Goal: Information Seeking & Learning: Learn about a topic

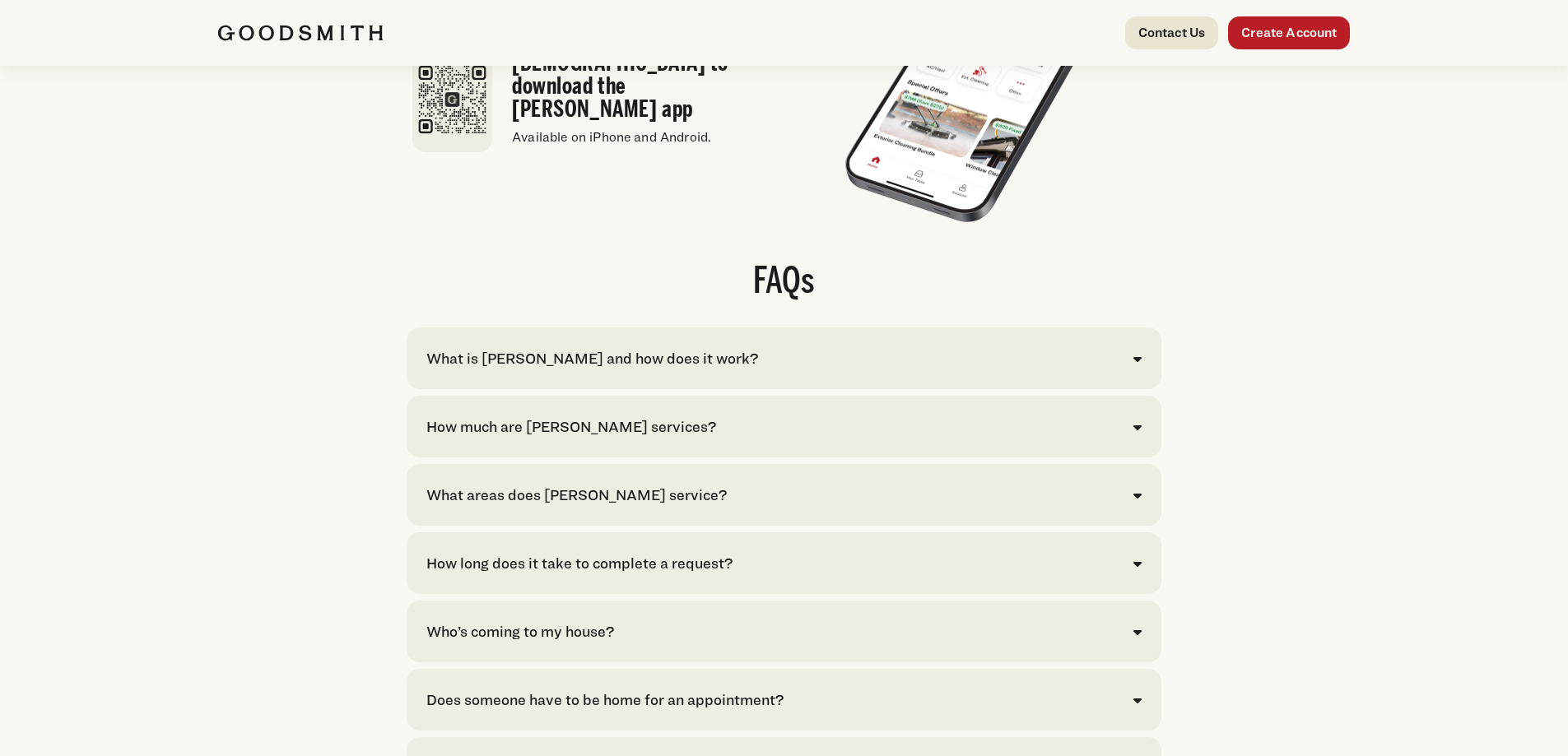
scroll to position [3356, 0]
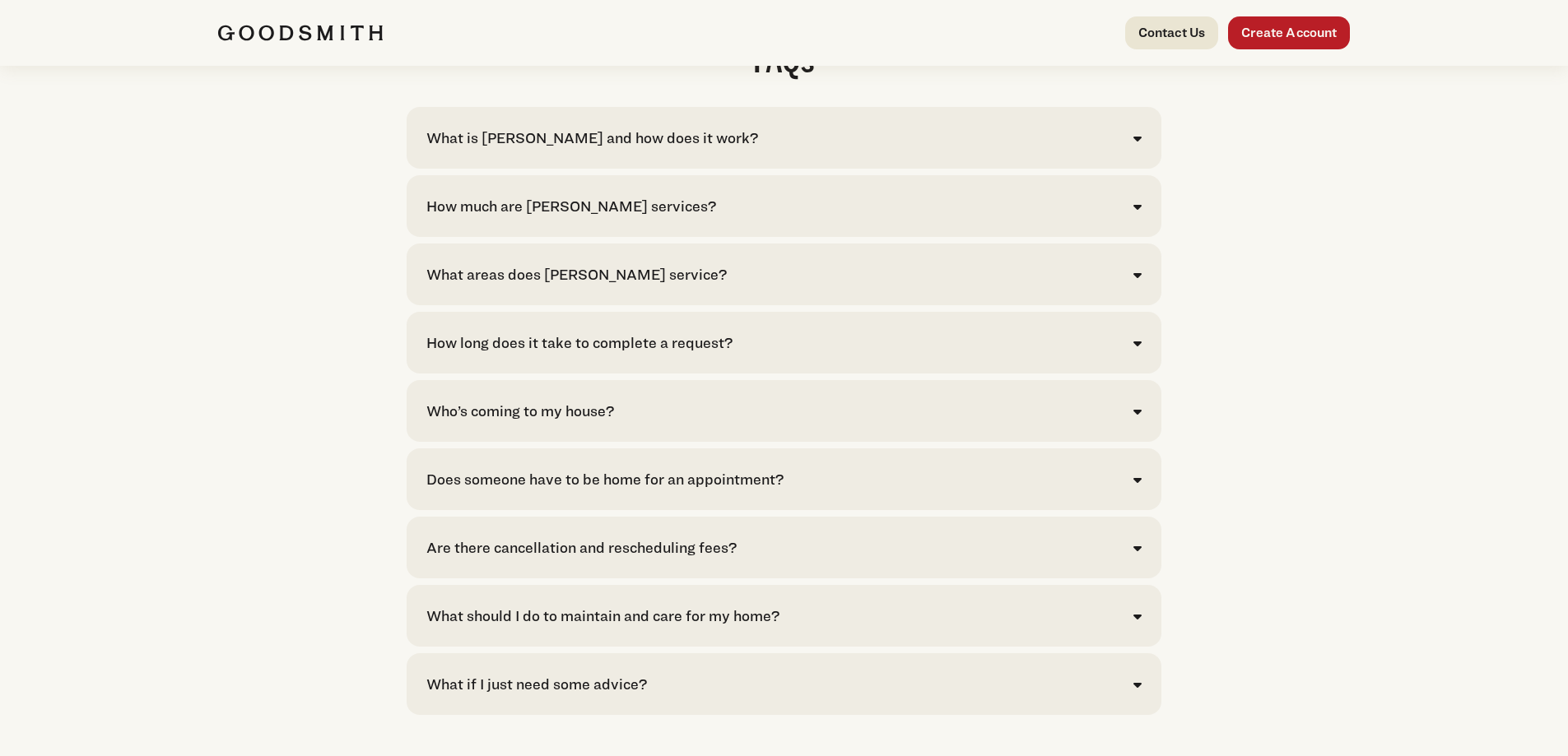
click at [558, 149] on div "What is Goodsmith and how does it work?" at bounding box center [592, 137] width 331 height 23
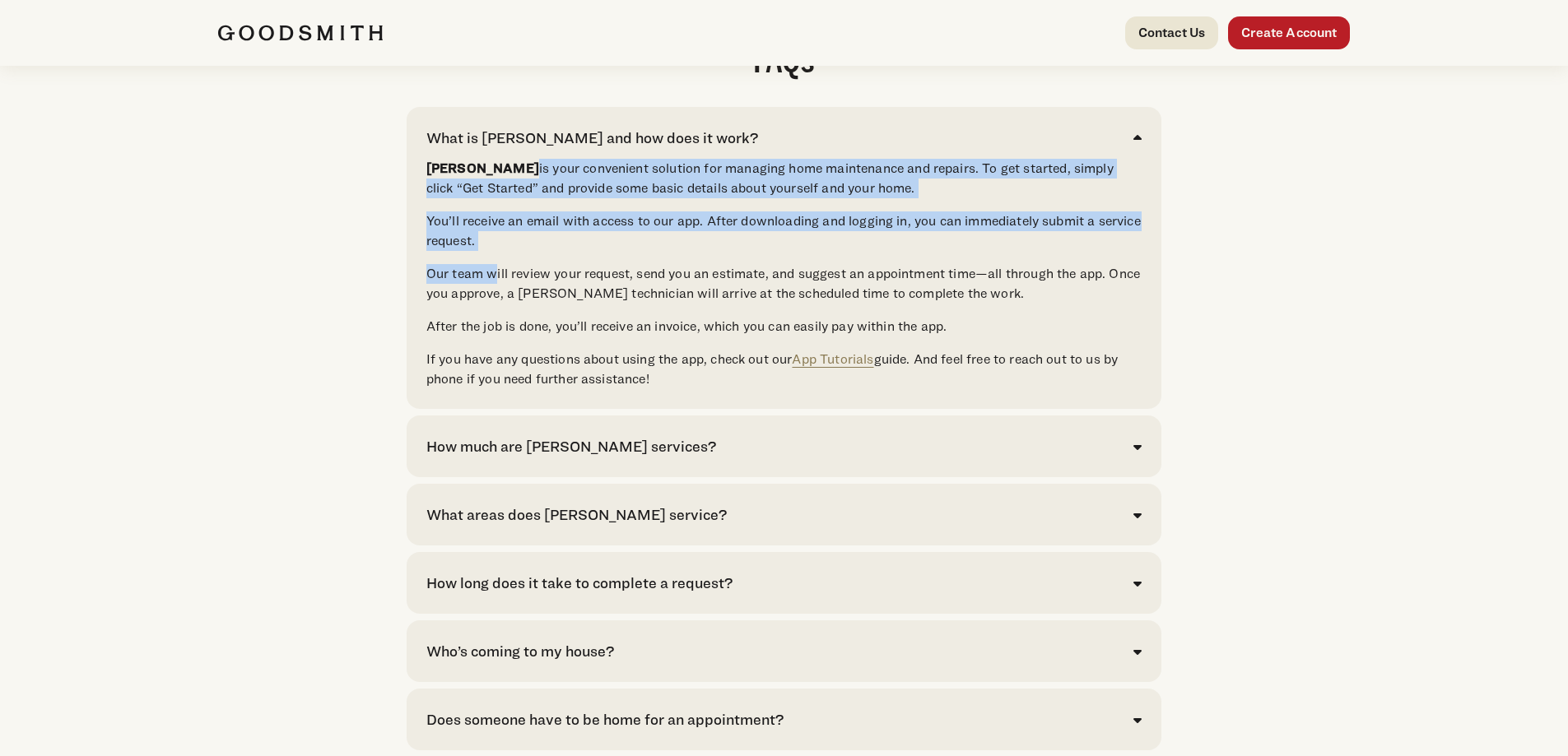
drag, startPoint x: 494, startPoint y: 213, endPoint x: 497, endPoint y: 317, distance: 104.0
click at [497, 317] on div "Goodsmith is your convenient solution for managing home maintenance and repairs…" at bounding box center [784, 274] width 716 height 230
click at [578, 198] on p "Goodsmith is your convenient solution for managing home maintenance and repairs…" at bounding box center [784, 178] width 716 height 39
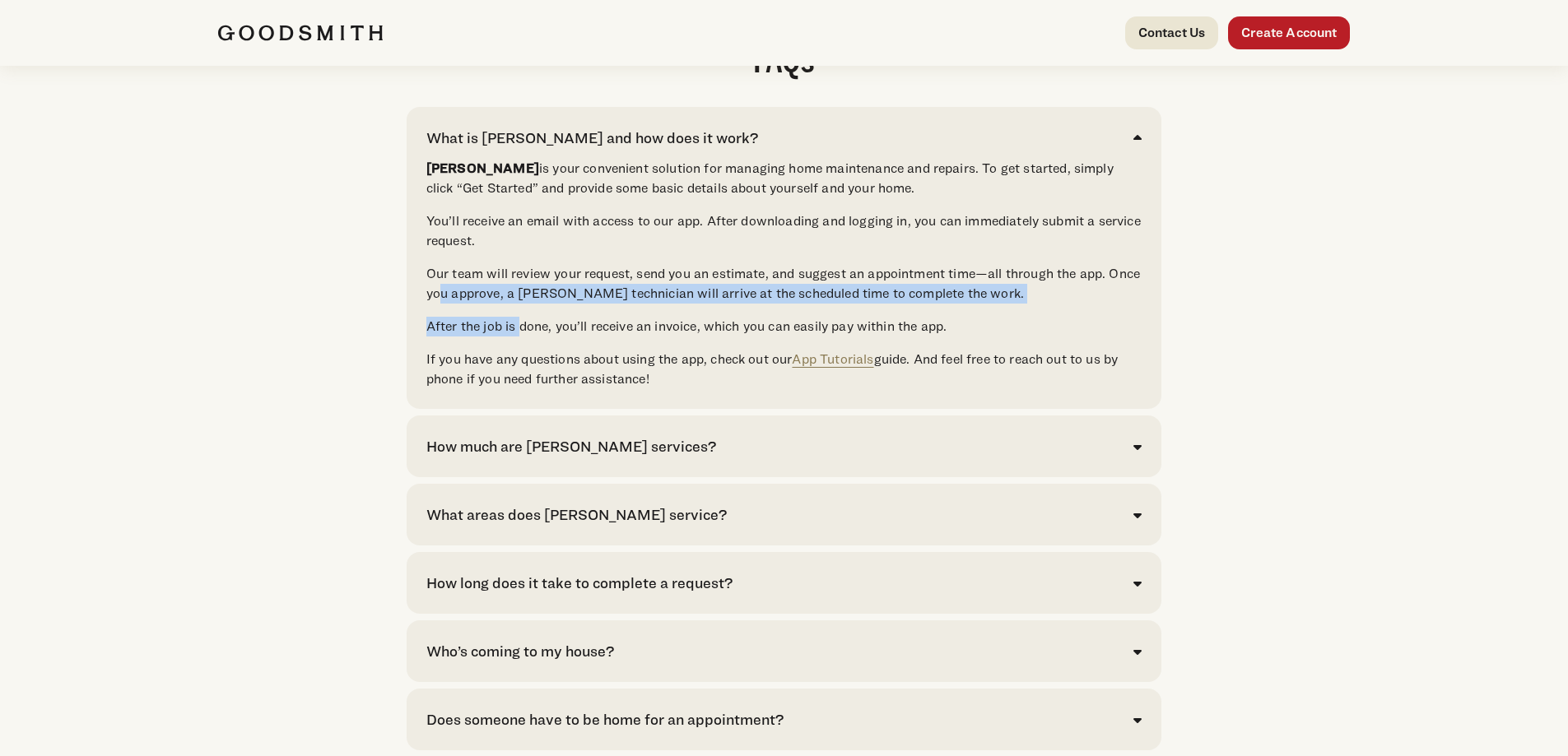
drag, startPoint x: 441, startPoint y: 333, endPoint x: 520, endPoint y: 351, distance: 81.0
click at [520, 351] on div "Goodsmith is your convenient solution for managing home maintenance and repairs…" at bounding box center [784, 274] width 716 height 230
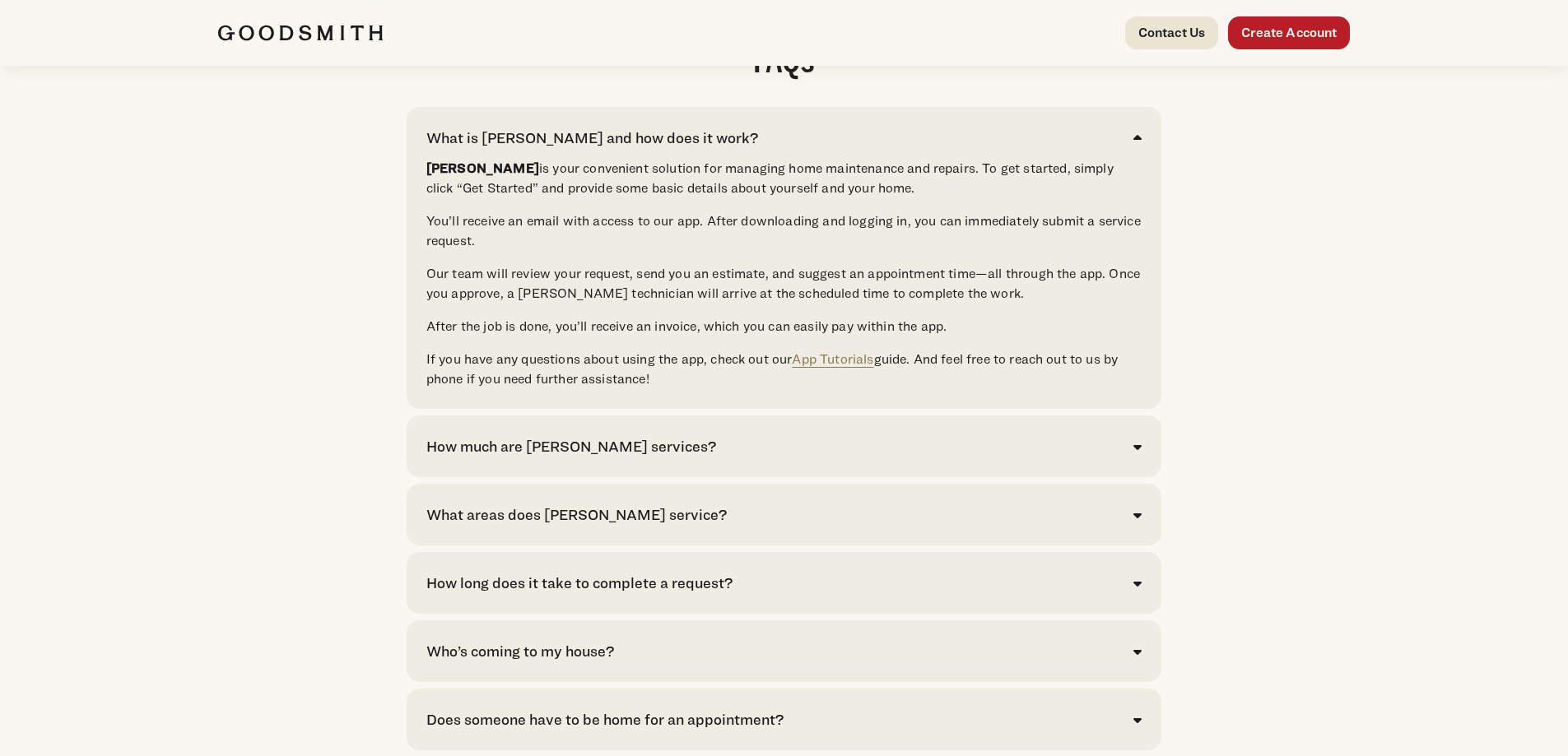
click at [526, 375] on div "Goodsmith is your convenient solution for managing home maintenance and repairs…" at bounding box center [784, 274] width 716 height 230
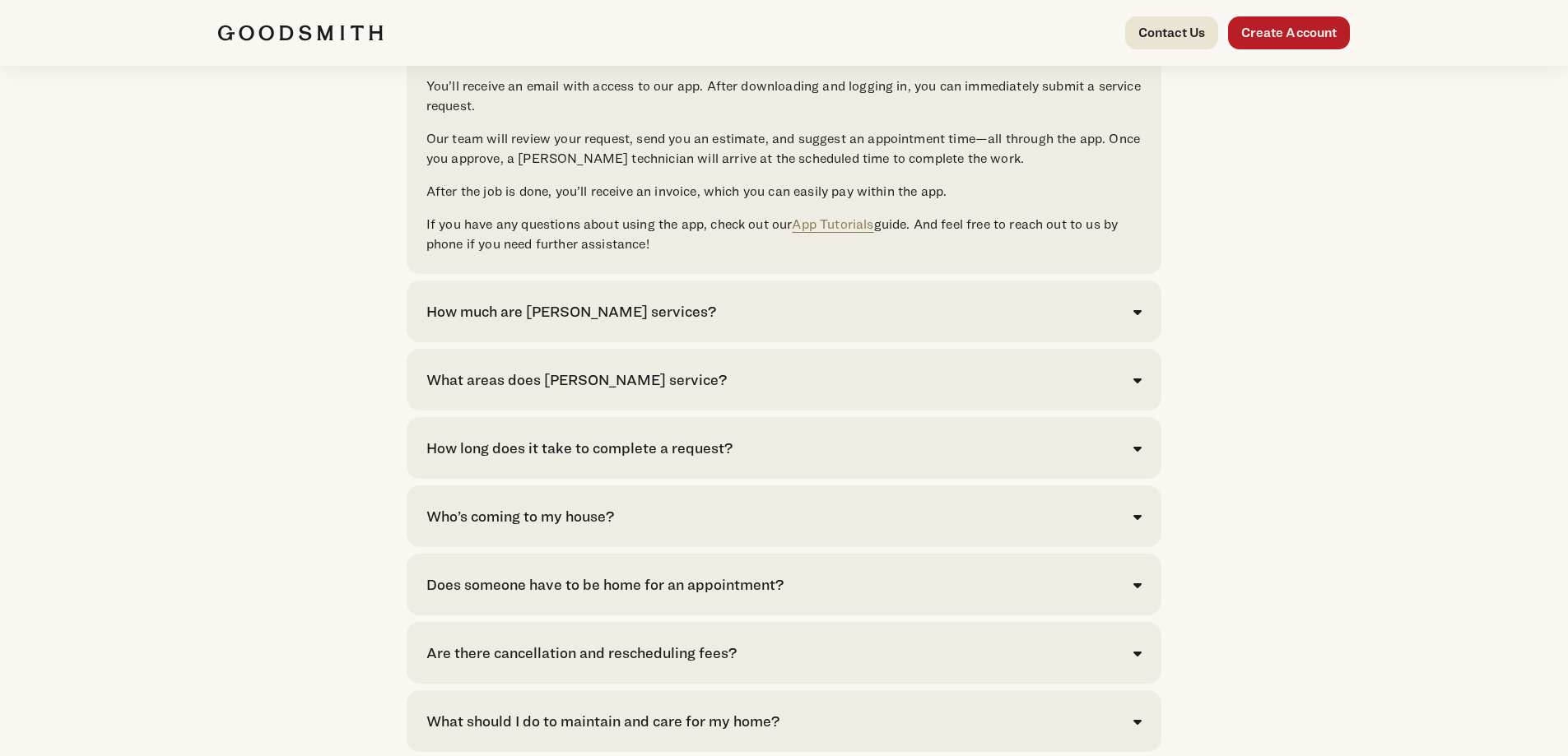
scroll to position [3520, 0]
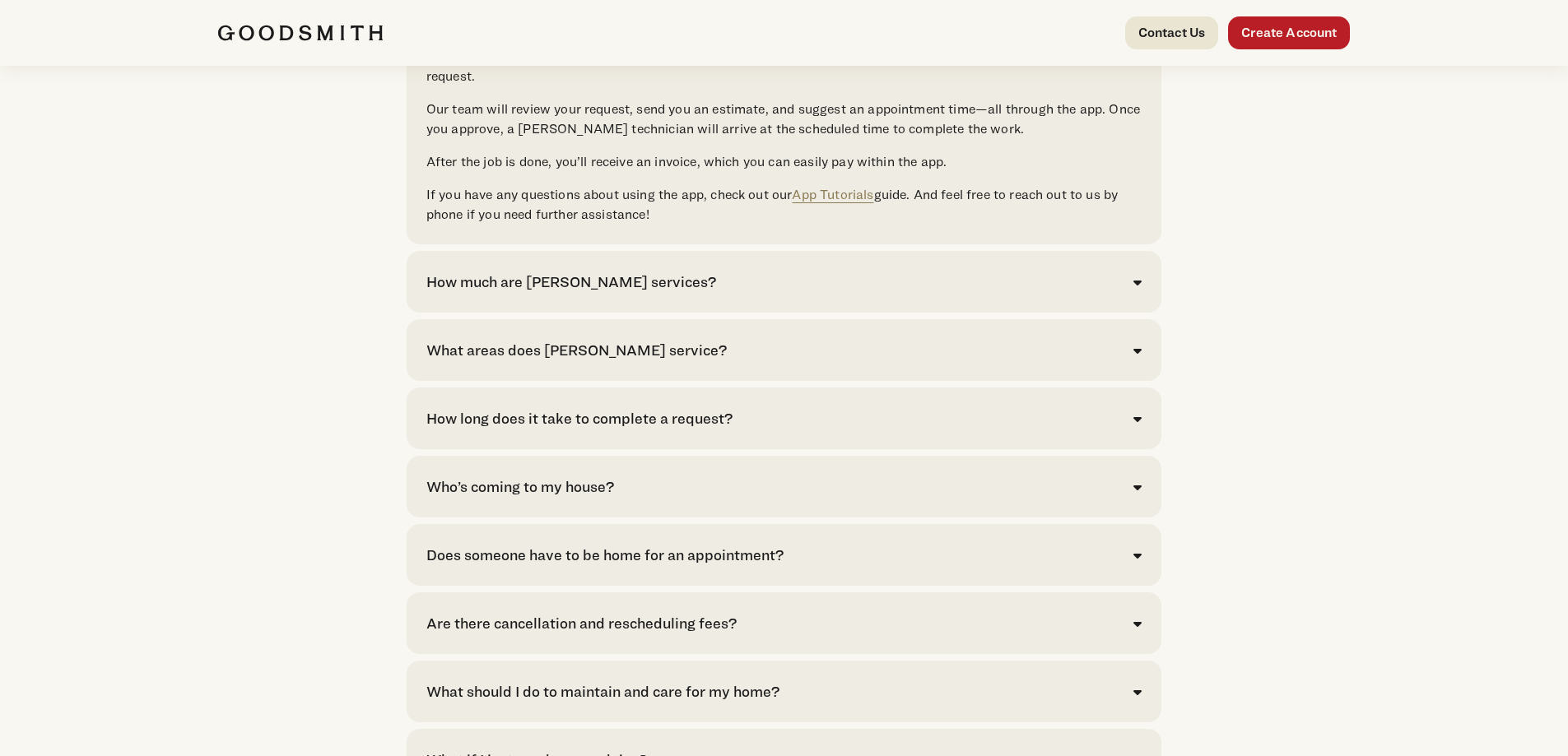
click at [572, 313] on div "How much are Goodsmith services? Click here to see pricing for our most common …" at bounding box center [784, 281] width 755 height 62
click at [568, 293] on div "How much are Goodsmith services?" at bounding box center [571, 281] width 289 height 23
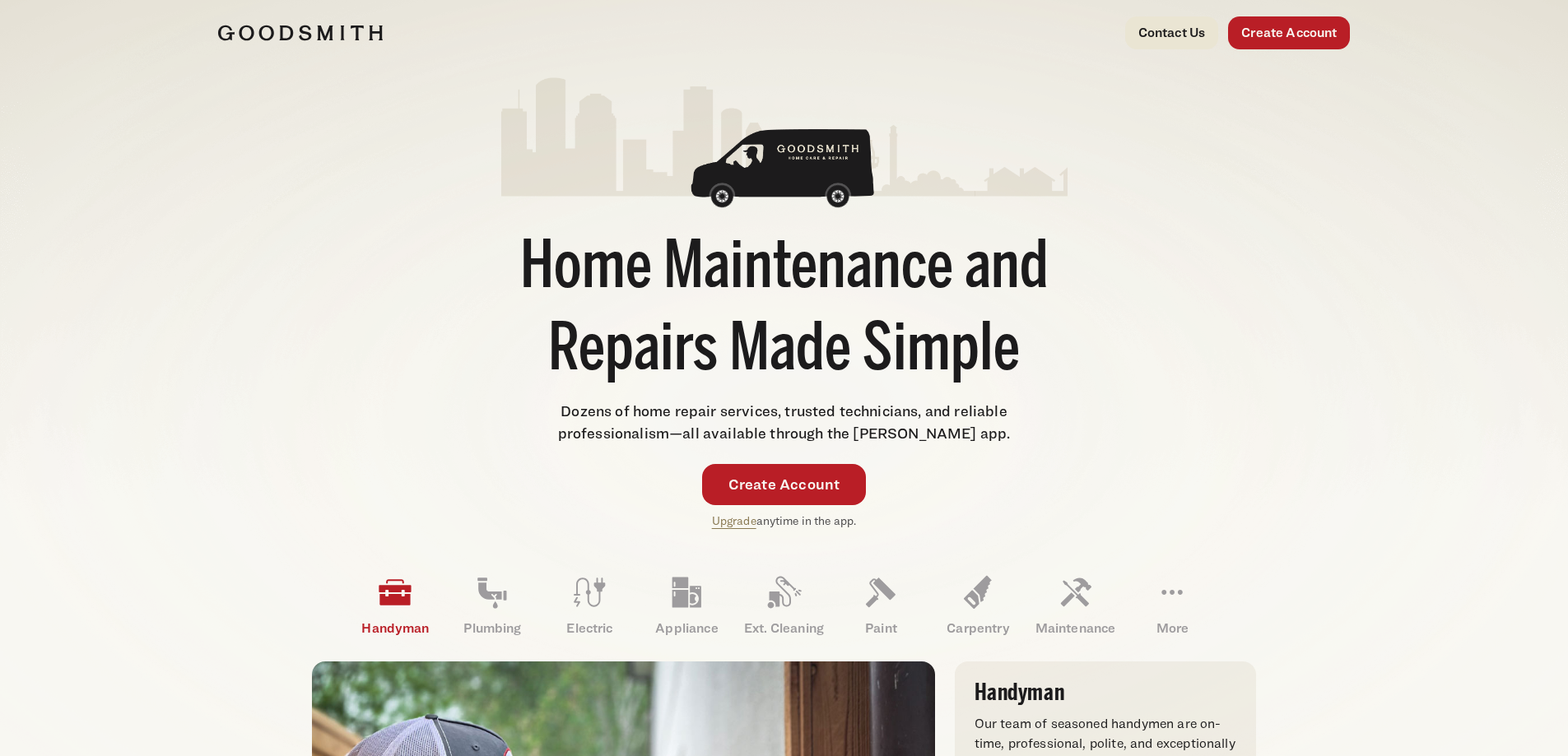
scroll to position [0, 0]
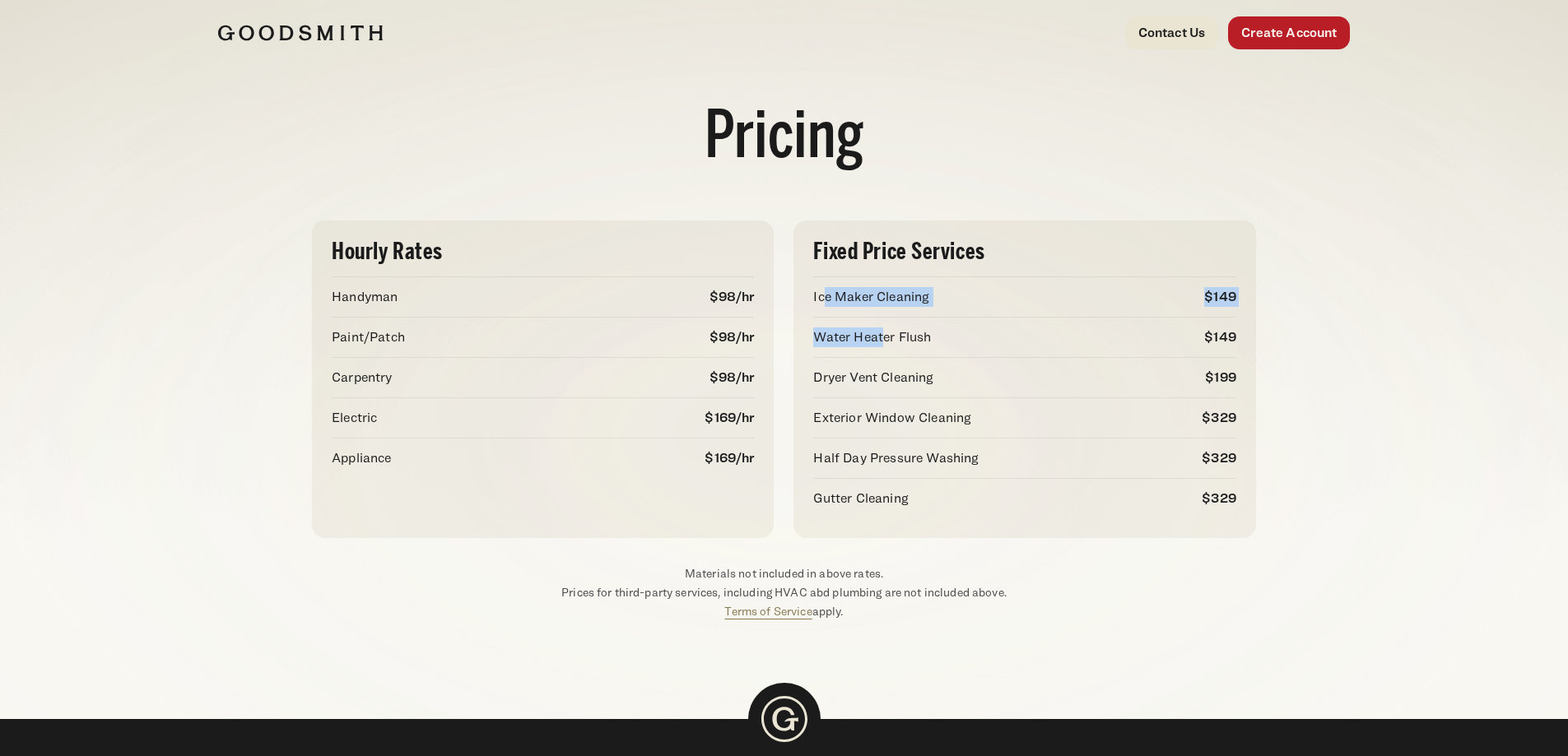
drag, startPoint x: 828, startPoint y: 297, endPoint x: 907, endPoint y: 444, distance: 166.9
click at [890, 332] on div "Fixed Price Services Ice Maker Cleaning $149 Water Heater Flush $149 Dryer Vent…" at bounding box center [1024, 379] width 423 height 278
drag, startPoint x: 906, startPoint y: 450, endPoint x: 854, endPoint y: 568, distance: 128.9
click at [906, 460] on p "Half Day Pressure Washing" at bounding box center [895, 459] width 166 height 20
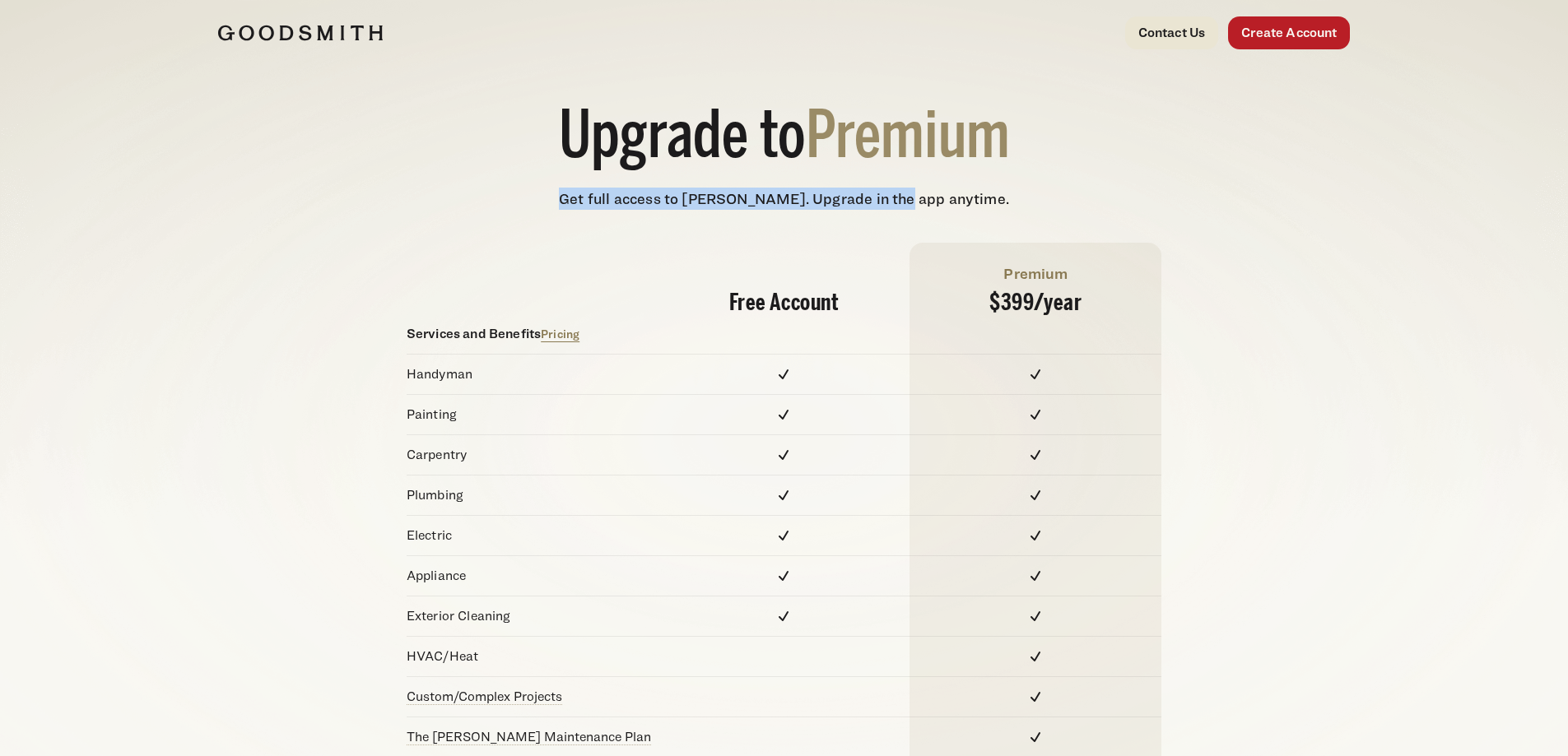
drag, startPoint x: 586, startPoint y: 194, endPoint x: 919, endPoint y: 203, distance: 333.1
click at [919, 203] on p "Get full access to Goodsmith. Upgrade in the app anytime." at bounding box center [784, 198] width 1568 height 23
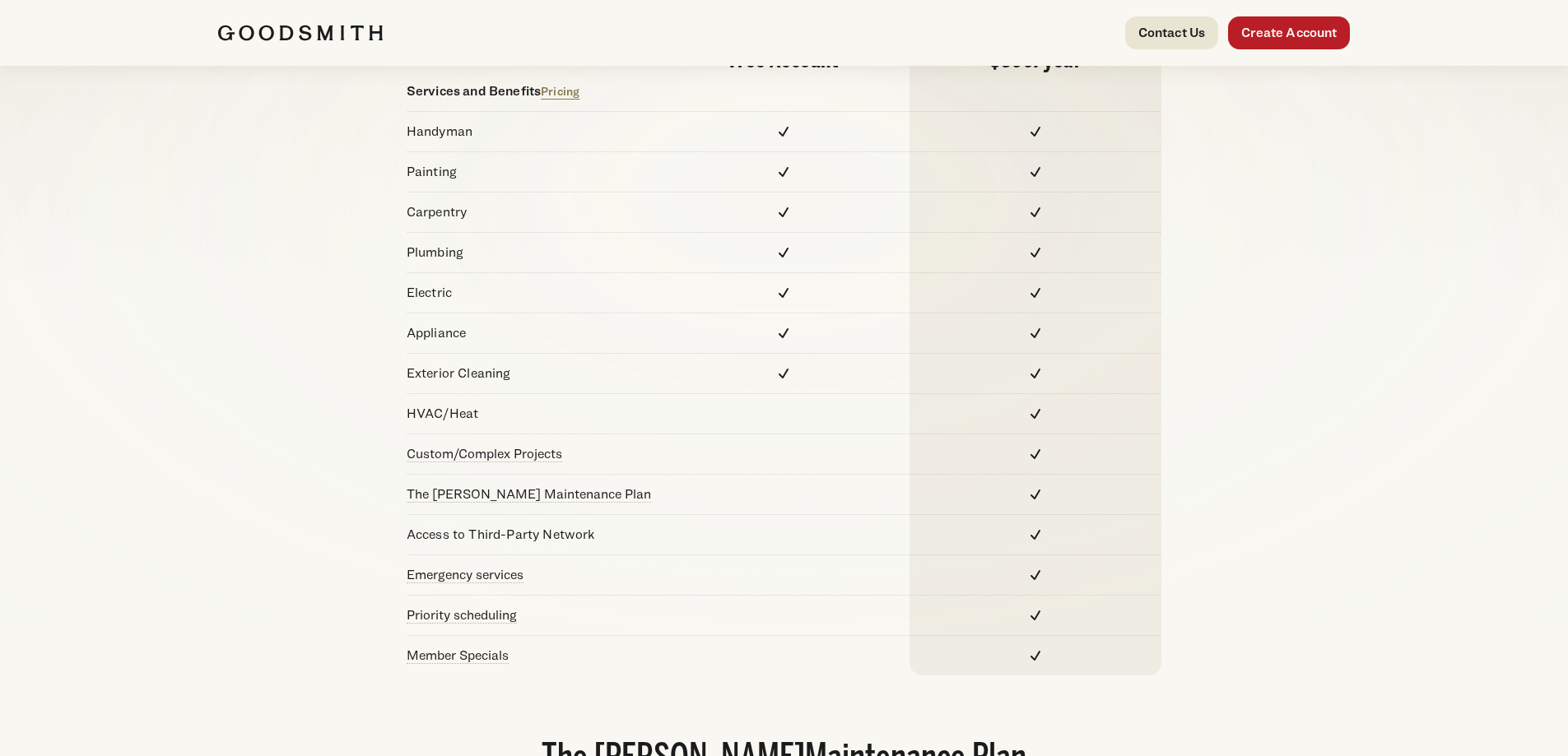
scroll to position [247, 0]
